Goal: Task Accomplishment & Management: Complete application form

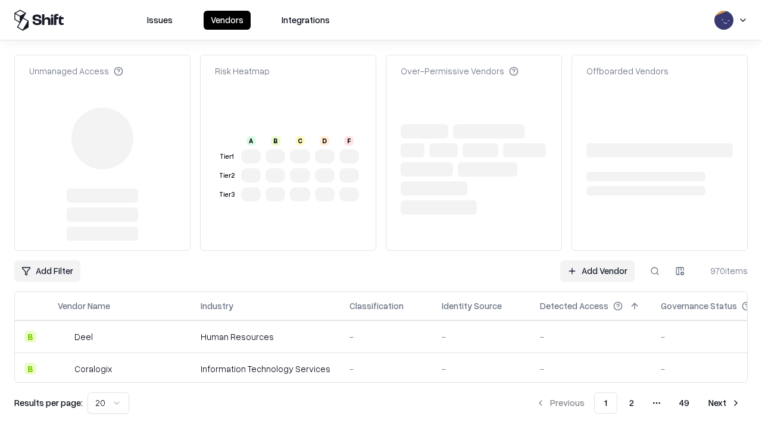
click at [597, 261] on link "Add Vendor" at bounding box center [597, 271] width 74 height 21
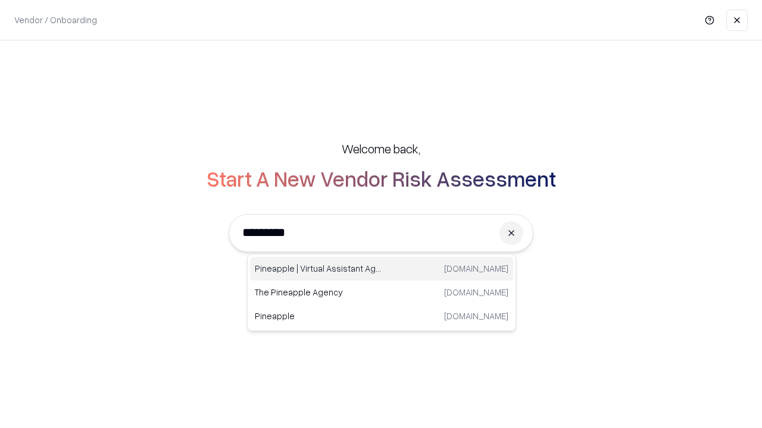
click at [381, 269] on div "Pineapple | Virtual Assistant Agency [DOMAIN_NAME]" at bounding box center [381, 269] width 263 height 24
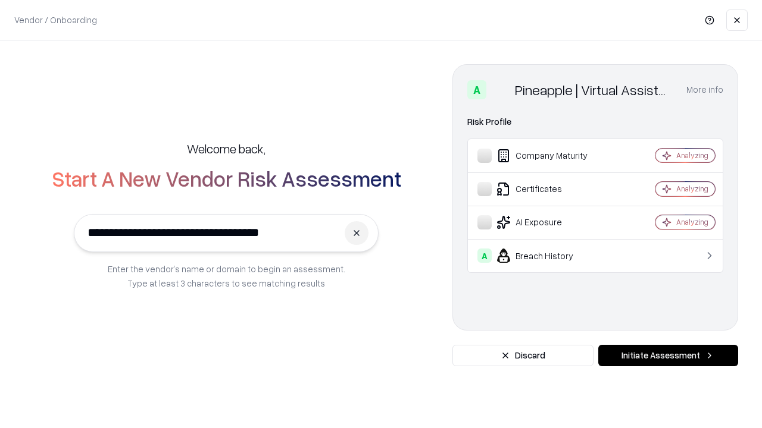
type input "**********"
click at [668, 356] on button "Initiate Assessment" at bounding box center [668, 355] width 140 height 21
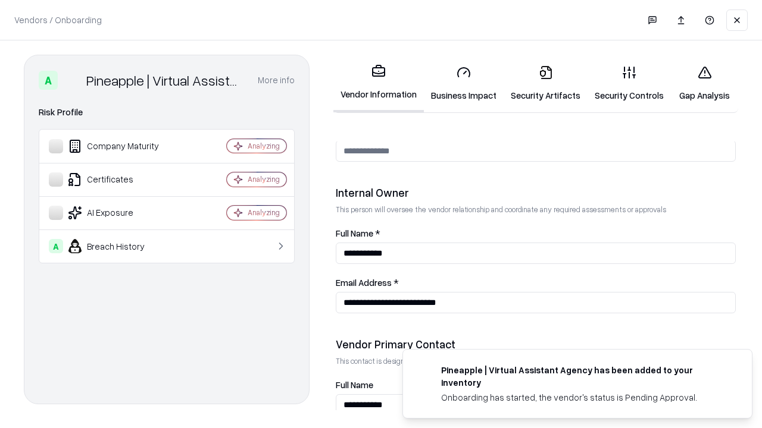
scroll to position [617, 0]
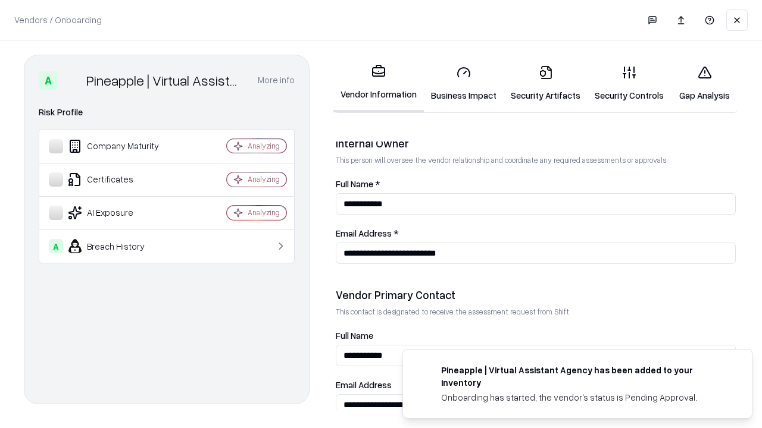
click at [464, 83] on link "Business Impact" at bounding box center [464, 83] width 80 height 55
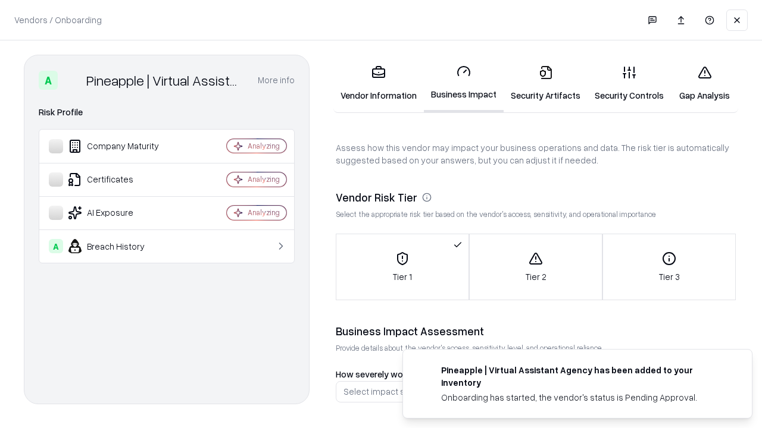
click at [545, 83] on link "Security Artifacts" at bounding box center [545, 83] width 84 height 55
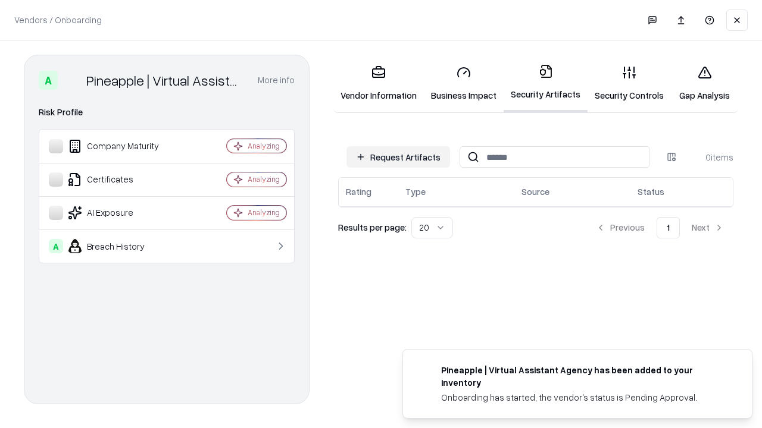
click at [398, 157] on button "Request Artifacts" at bounding box center [398, 156] width 104 height 21
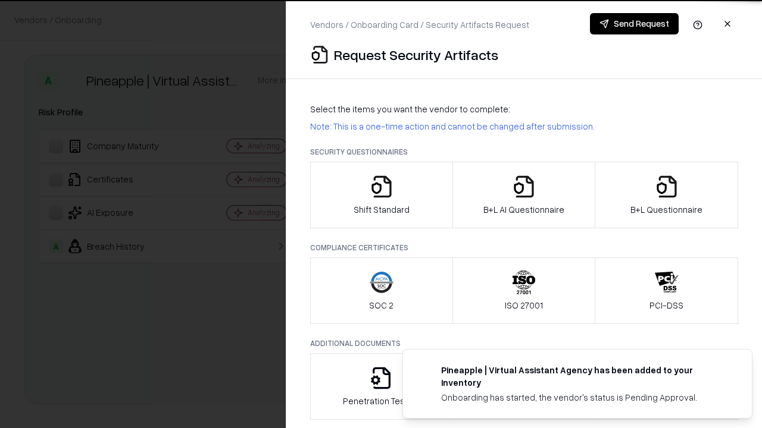
click at [381, 195] on icon "button" at bounding box center [382, 187] width 24 height 24
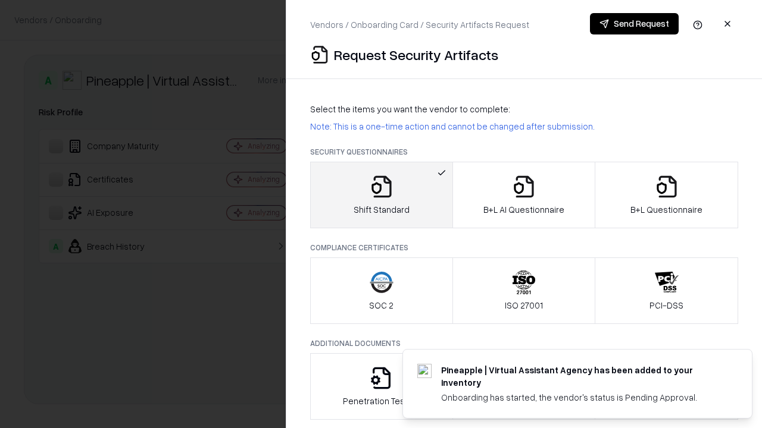
click at [634, 24] on button "Send Request" at bounding box center [634, 23] width 89 height 21
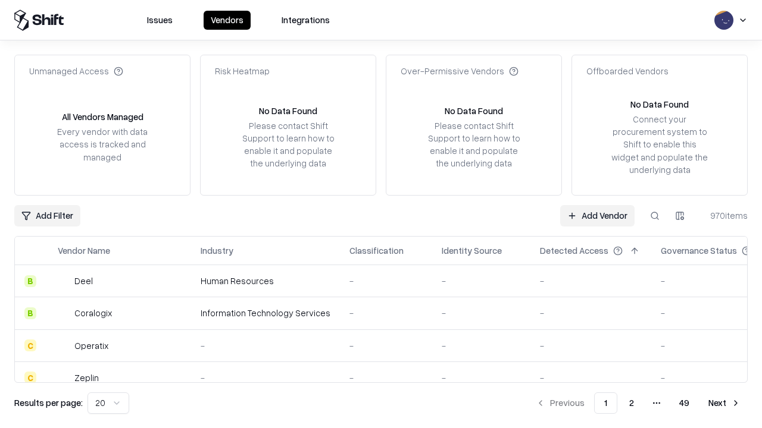
click at [655, 215] on button at bounding box center [654, 215] width 21 height 21
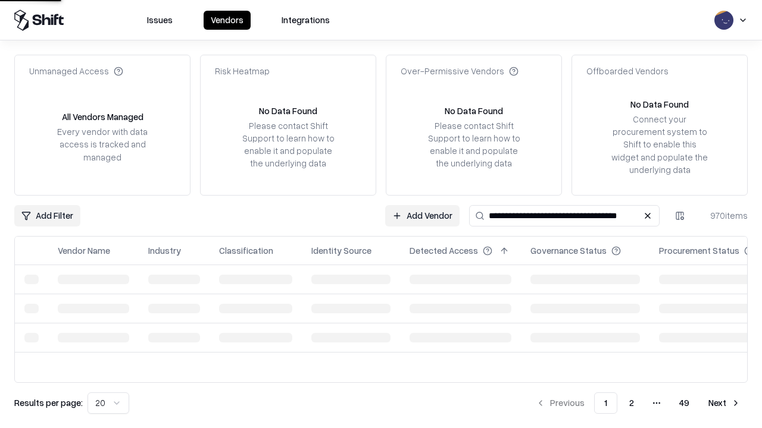
type input "**********"
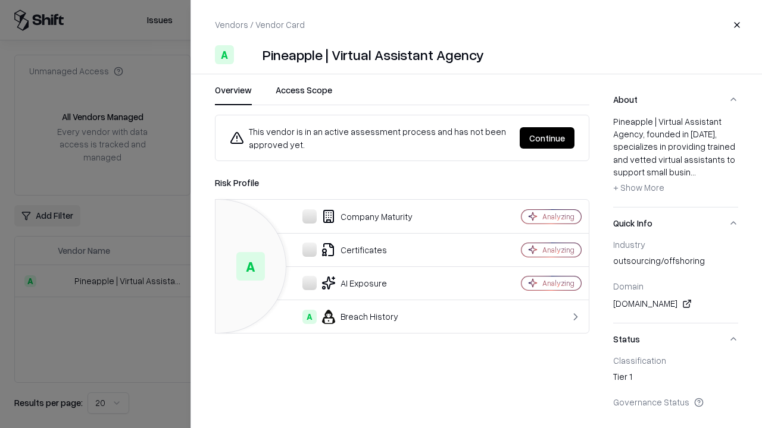
click at [547, 138] on button "Continue" at bounding box center [547, 137] width 55 height 21
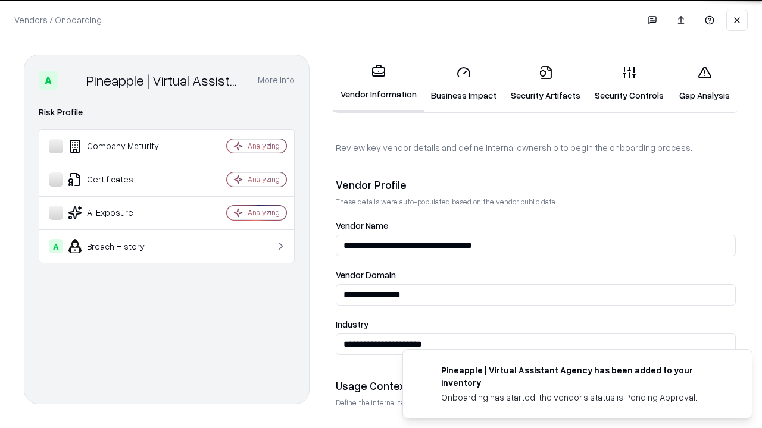
click at [545, 83] on link "Security Artifacts" at bounding box center [545, 83] width 84 height 55
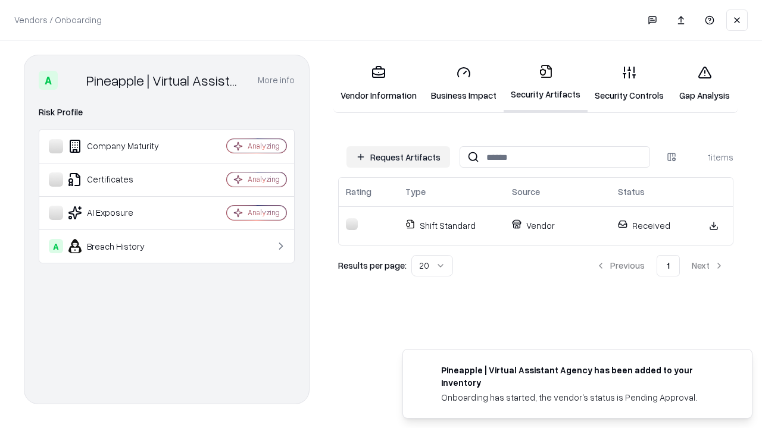
click at [629, 83] on link "Security Controls" at bounding box center [628, 83] width 83 height 55
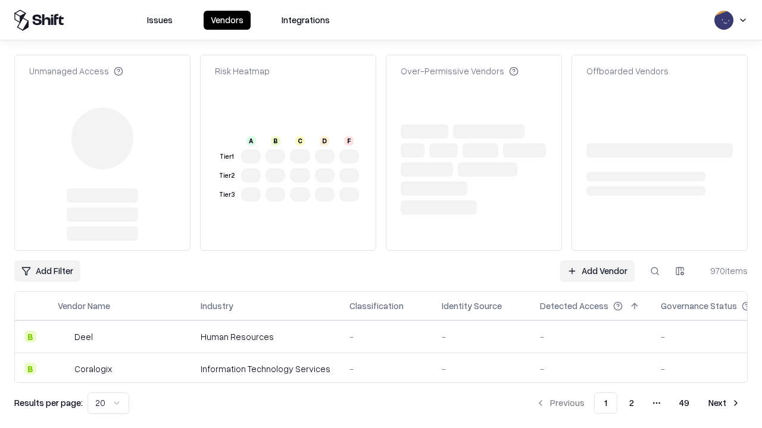
click at [597, 271] on link "Add Vendor" at bounding box center [597, 271] width 74 height 21
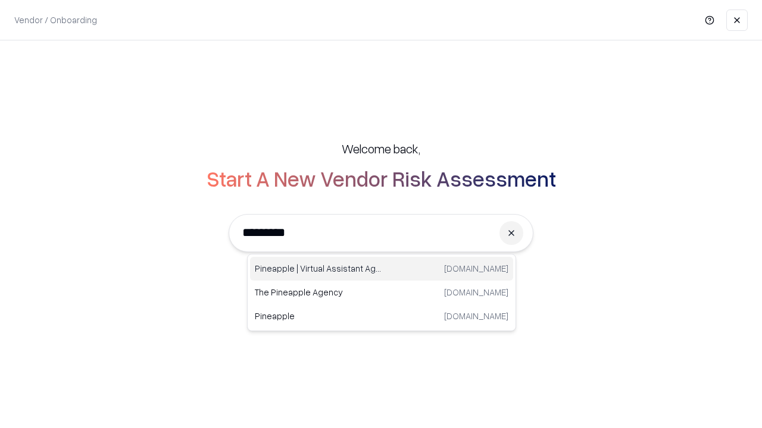
click at [381, 269] on div "Pineapple | Virtual Assistant Agency [DOMAIN_NAME]" at bounding box center [381, 269] width 263 height 24
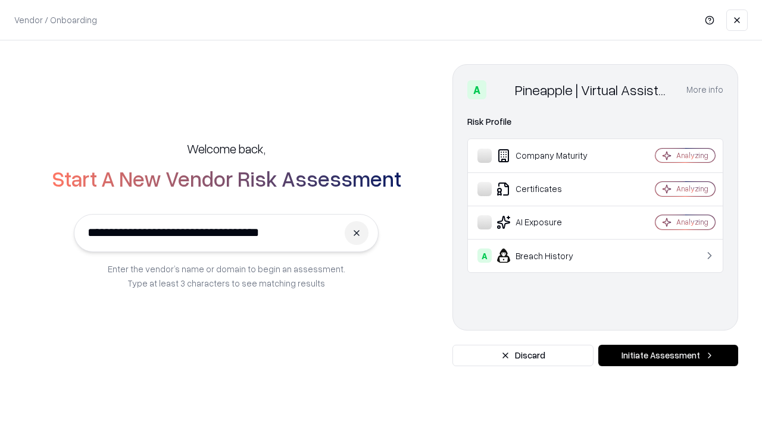
type input "**********"
click at [668, 356] on button "Initiate Assessment" at bounding box center [668, 355] width 140 height 21
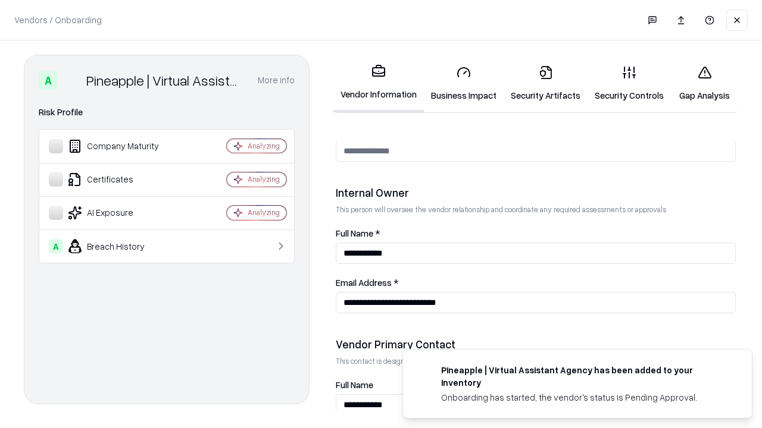
scroll to position [617, 0]
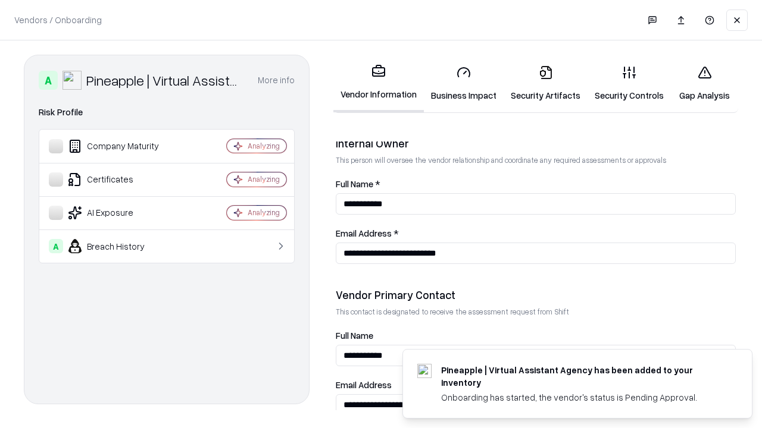
click at [704, 83] on link "Gap Analysis" at bounding box center [704, 83] width 67 height 55
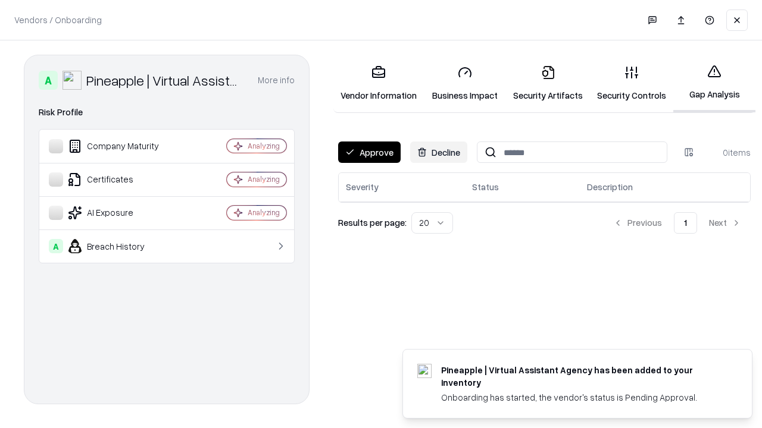
click at [369, 152] on button "Approve" at bounding box center [369, 152] width 62 height 21
